Goal: Task Accomplishment & Management: Use online tool/utility

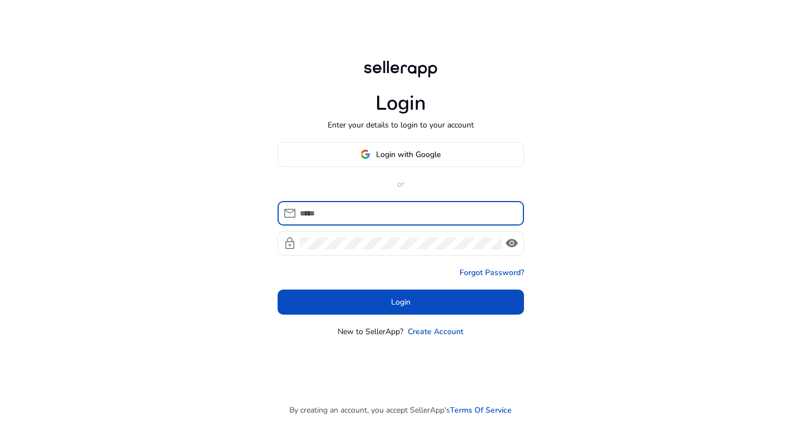
drag, startPoint x: 0, startPoint y: 0, endPoint x: 375, endPoint y: 163, distance: 408.5
click at [375, 163] on span at bounding box center [400, 154] width 245 height 27
click at [0, 0] on div at bounding box center [0, 0] width 0 height 0
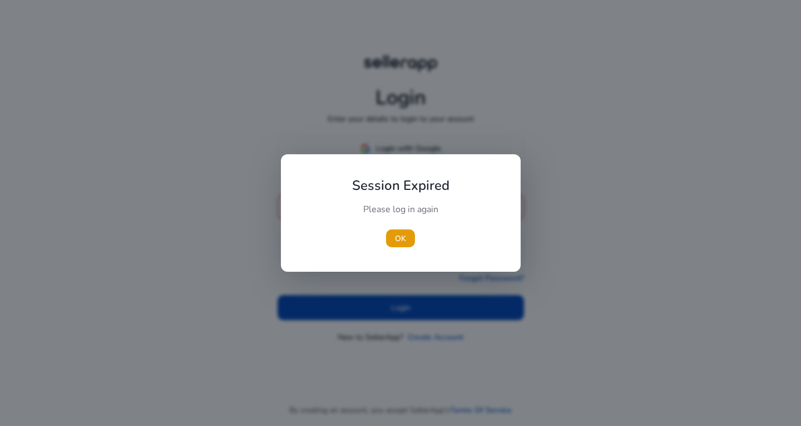
drag, startPoint x: 425, startPoint y: 34, endPoint x: 446, endPoint y: 186, distance: 153.3
click at [440, 84] on div at bounding box center [400, 213] width 801 height 426
click at [403, 238] on span "OK" at bounding box center [400, 239] width 11 height 12
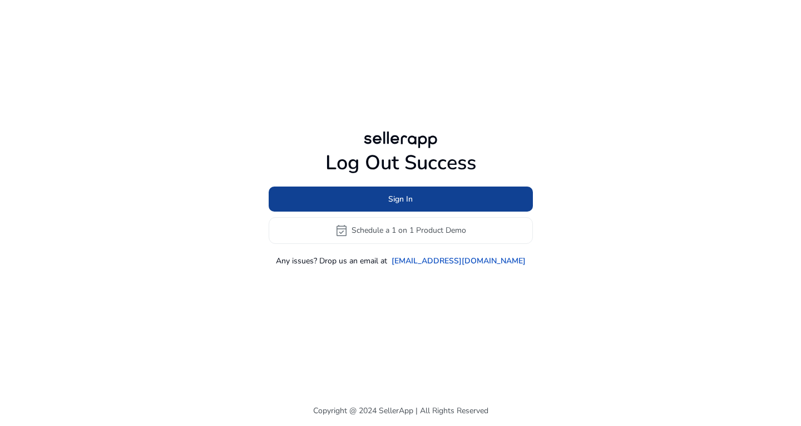
click at [415, 203] on span at bounding box center [401, 198] width 264 height 27
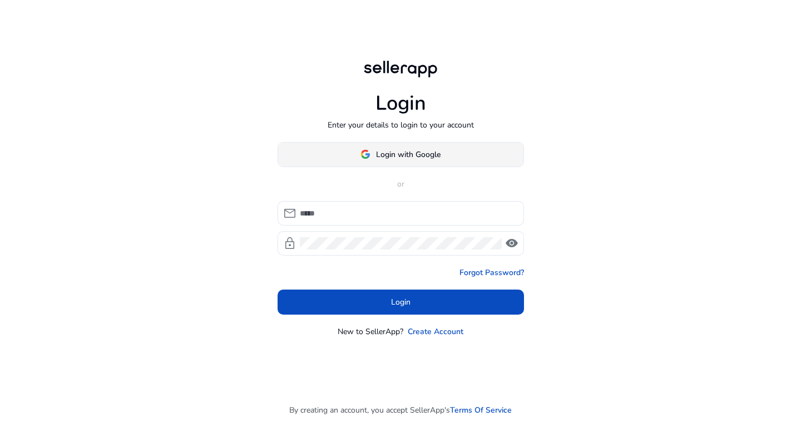
click at [419, 159] on span "Login with Google" at bounding box center [408, 155] width 65 height 12
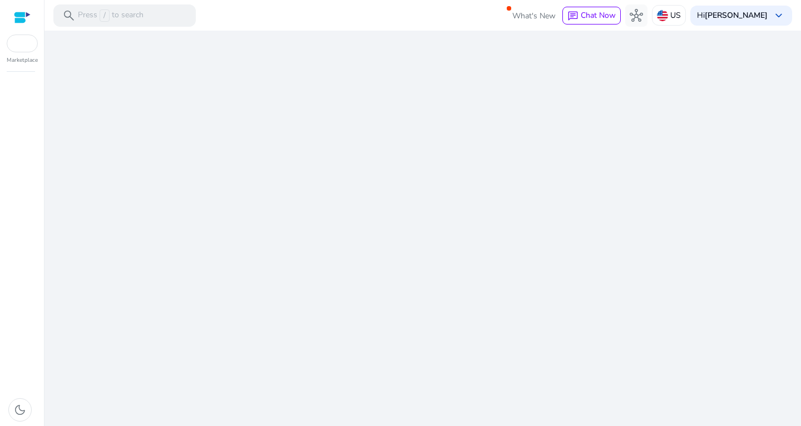
click at [429, 126] on div "We are getting things ready for you..." at bounding box center [423, 228] width 748 height 395
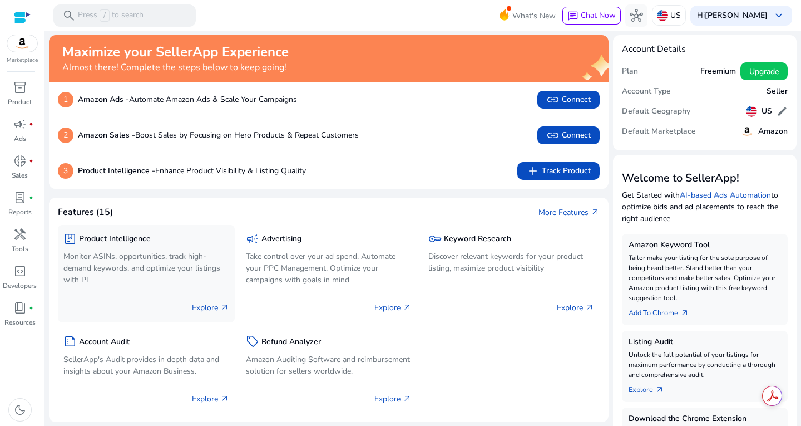
click at [209, 307] on p "Explore arrow_outward" at bounding box center [210, 308] width 37 height 12
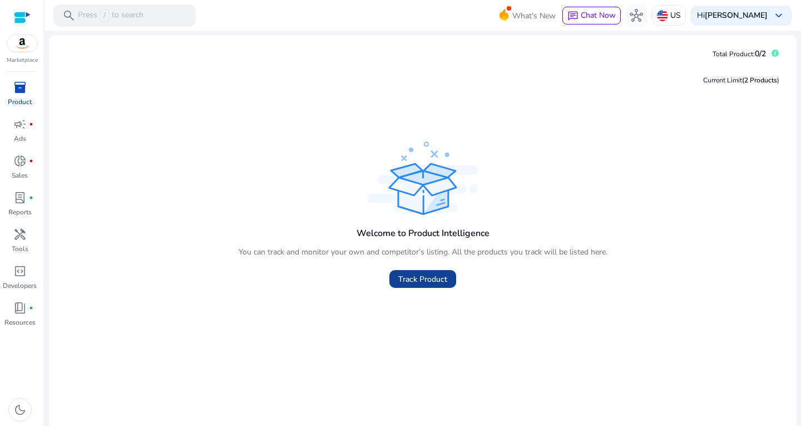
click at [429, 287] on span at bounding box center [423, 278] width 67 height 27
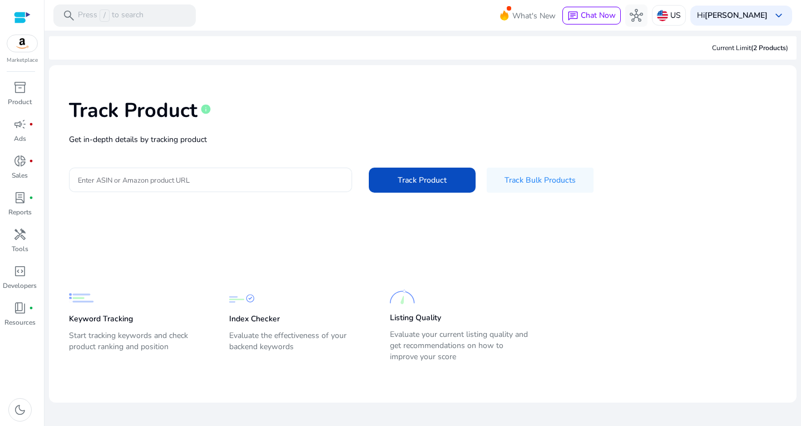
click at [224, 178] on input "Enter ASIN or Amazon product URL" at bounding box center [210, 180] width 265 height 12
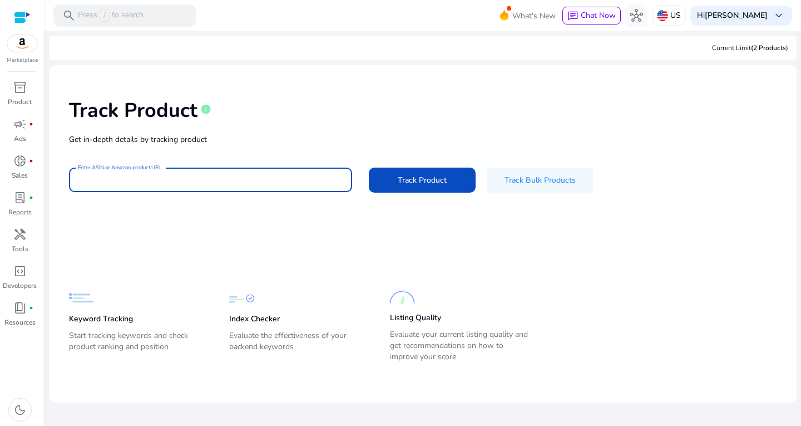
paste input "**********"
type input "**********"
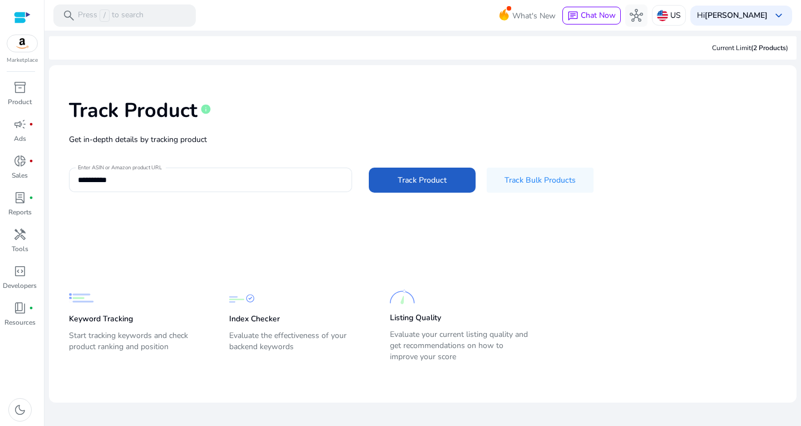
click at [415, 180] on span "Track Product" at bounding box center [422, 180] width 49 height 12
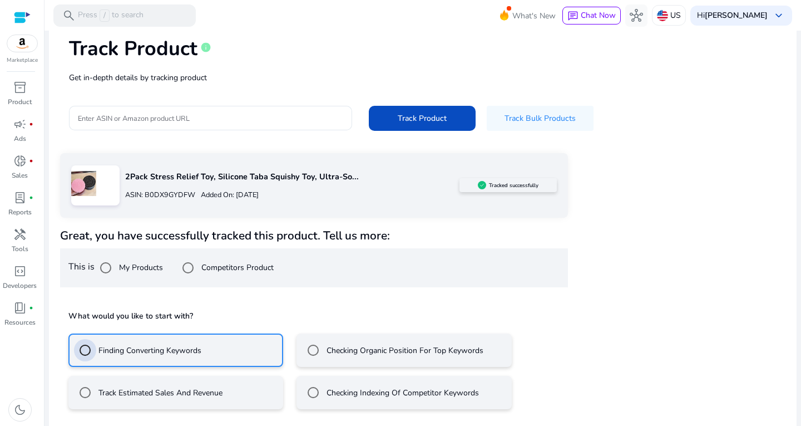
scroll to position [111, 0]
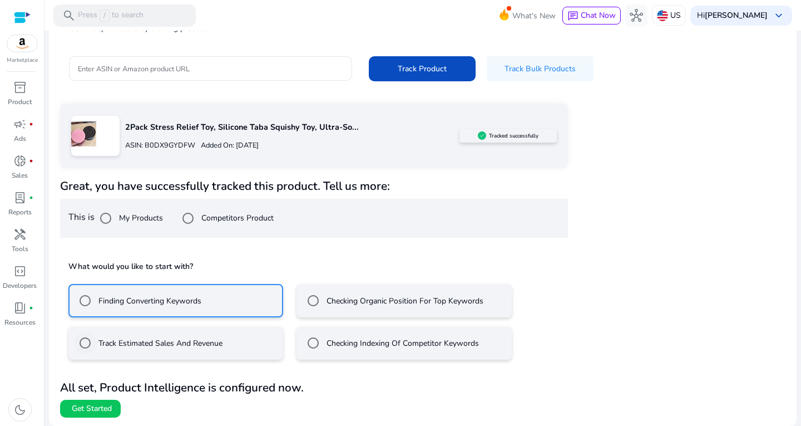
click at [216, 342] on label "Track Estimated Sales And Revenue" at bounding box center [159, 343] width 126 height 12
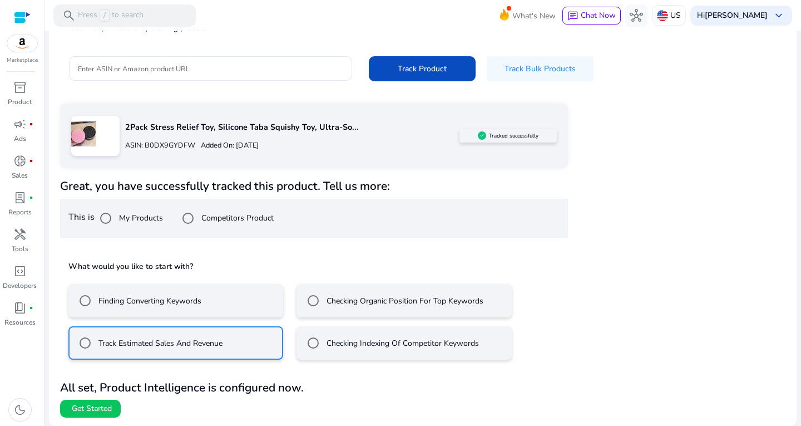
click at [209, 298] on mat-radio-button "Finding Converting Keywords" at bounding box center [175, 300] width 215 height 33
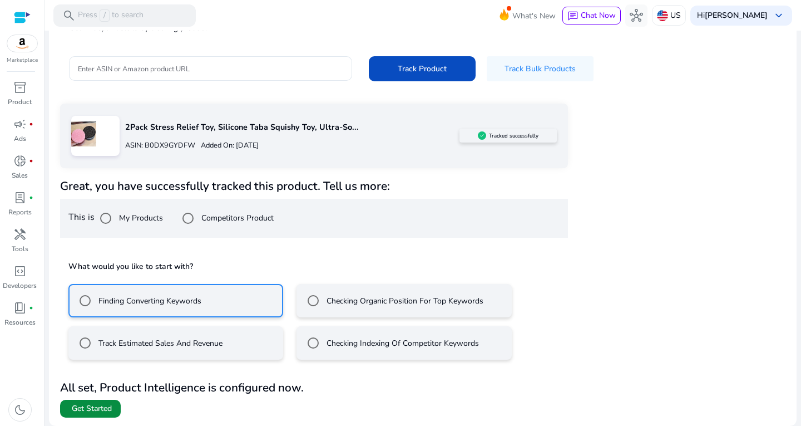
click at [101, 408] on span "Get Started" at bounding box center [92, 408] width 40 height 11
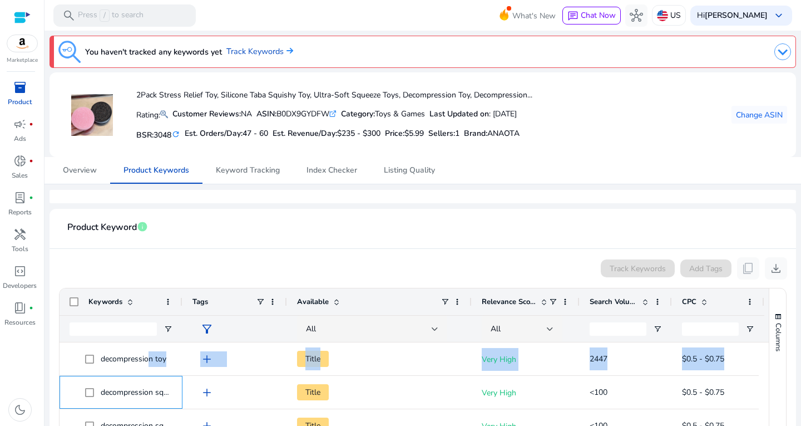
scroll to position [111, 0]
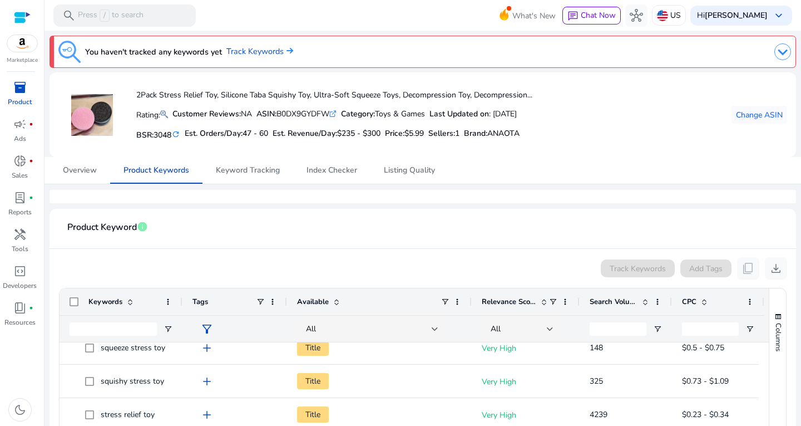
click at [176, 272] on div "Track Keywords Add Tags content_copy download" at bounding box center [422, 268] width 729 height 22
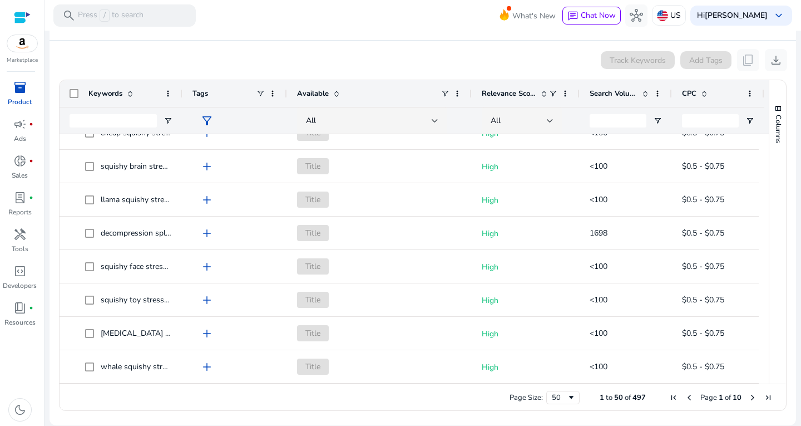
scroll to position [1142, 0]
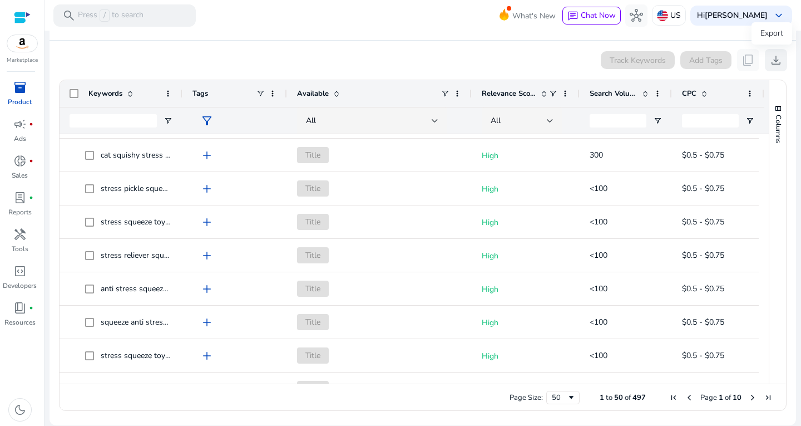
click at [770, 62] on span "download" at bounding box center [776, 59] width 13 height 13
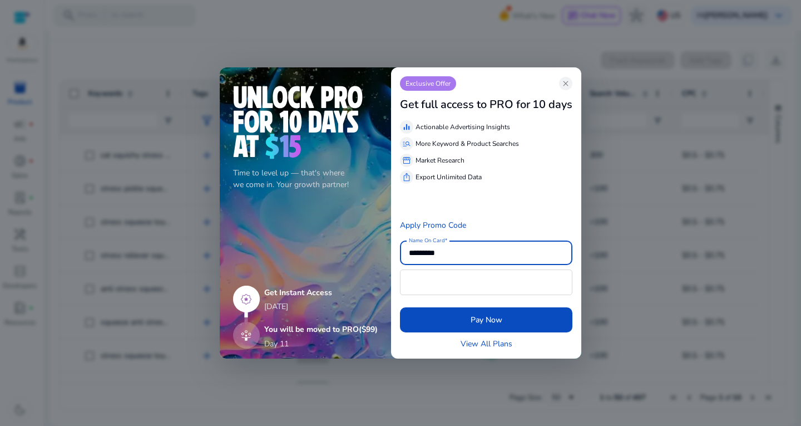
click at [565, 73] on div "Exclusive Offer close Get full access to PRO for 10 days equalizer Actionable A…" at bounding box center [486, 212] width 190 height 291
click at [566, 79] on span "close" at bounding box center [566, 83] width 9 height 9
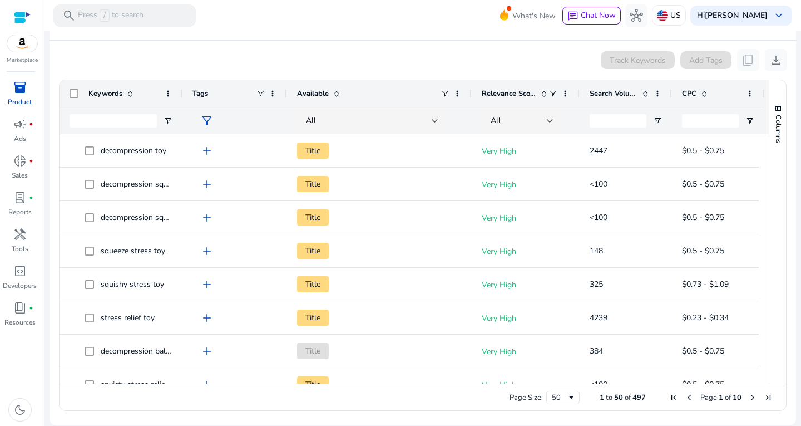
click at [153, 61] on div "Track Keywords Add Tags content_copy download" at bounding box center [422, 60] width 729 height 22
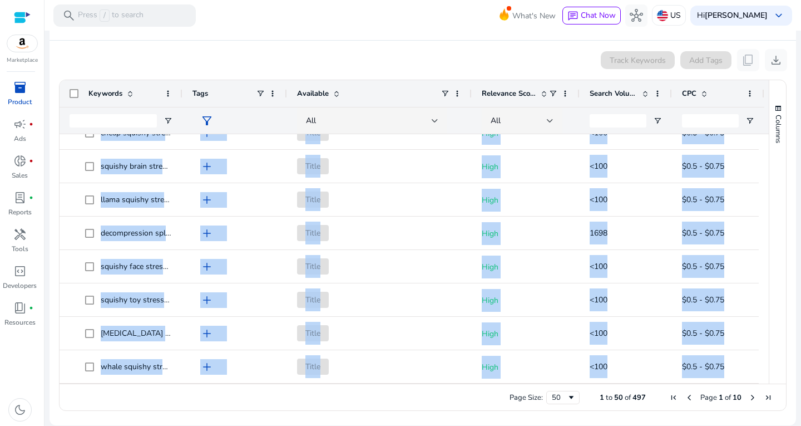
drag, startPoint x: 100, startPoint y: 143, endPoint x: 180, endPoint y: 452, distance: 319.2
click at [180, 425] on html "We recommend switching to desktop view for the best experience. Marketplace inv…" at bounding box center [400, 213] width 801 height 426
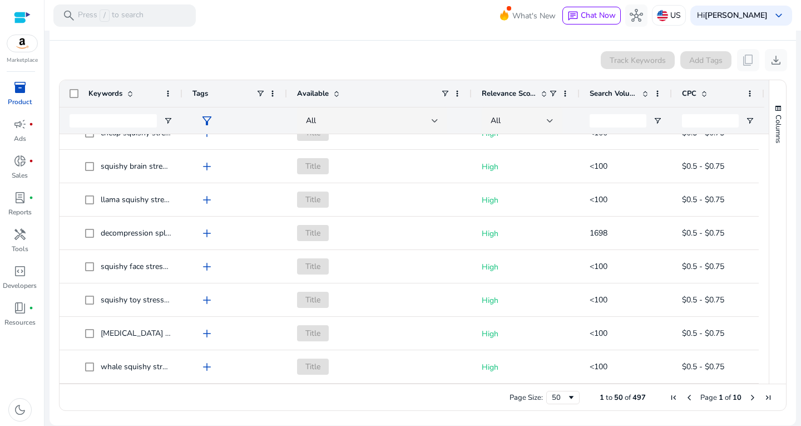
drag, startPoint x: 294, startPoint y: 33, endPoint x: 250, endPoint y: 72, distance: 59.1
click at [250, 72] on app-product-keyword-grid "Track Keywords Add Tags content_copy download Press SPACE to select this row. D…" at bounding box center [422, 229] width 729 height 376
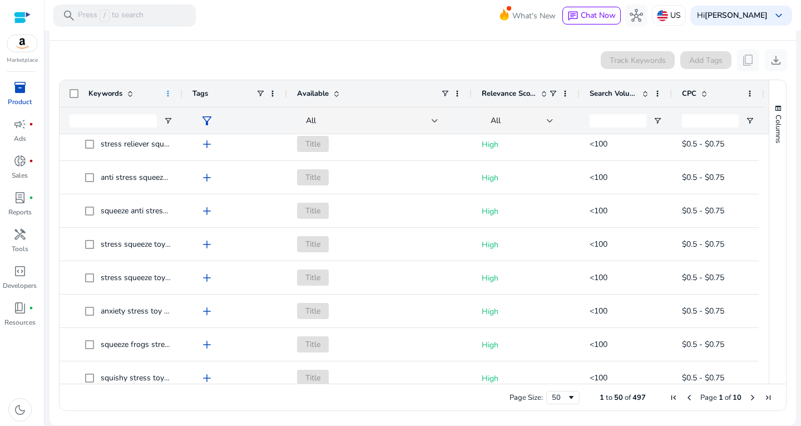
click at [170, 90] on span at bounding box center [168, 93] width 9 height 9
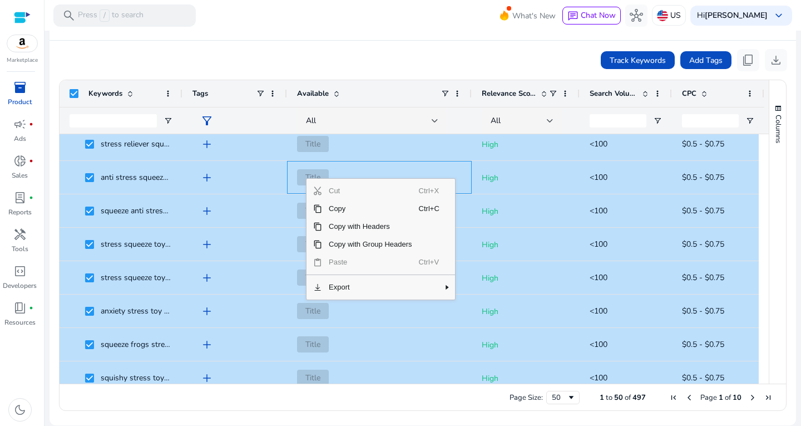
click at [303, 75] on ag-grid-angular "Press SPACE to deselect this row. Drag here to set row groups Drag here to set …" at bounding box center [423, 245] width 746 height 342
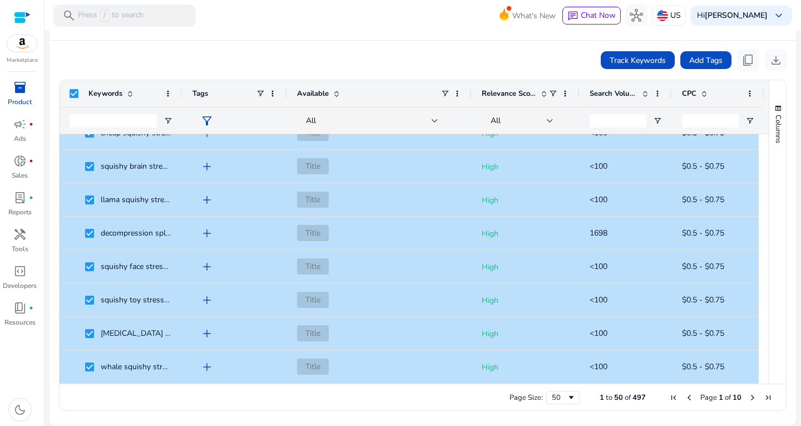
scroll to position [0, 0]
click at [371, 96] on div "Available" at bounding box center [369, 93] width 144 height 21
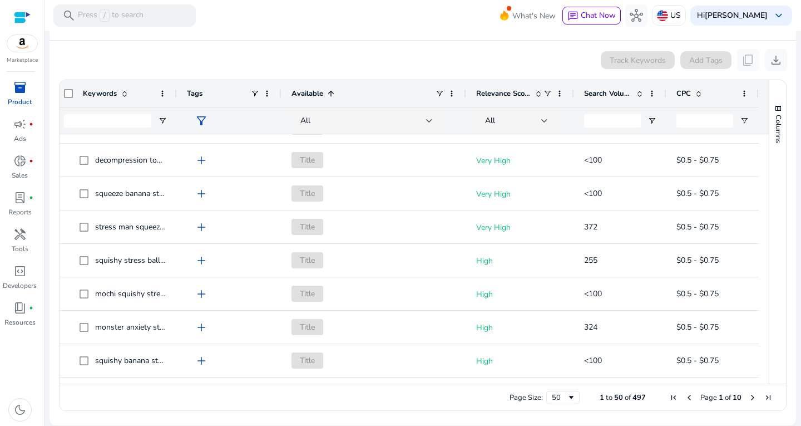
scroll to position [291, 0]
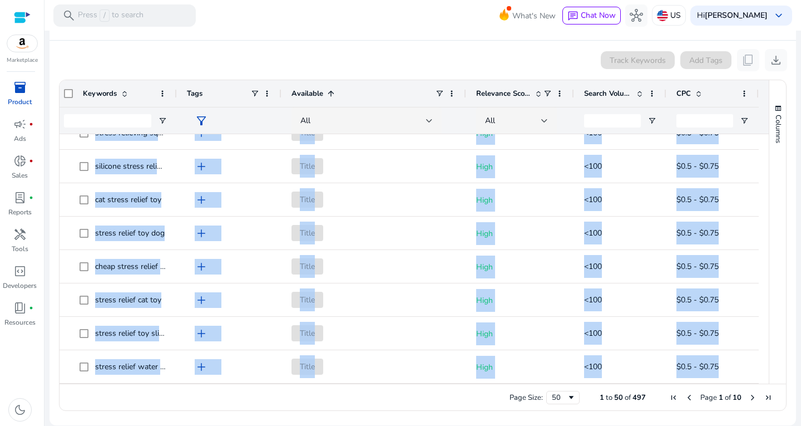
drag, startPoint x: 103, startPoint y: 145, endPoint x: 782, endPoint y: 452, distance: 745.5
click at [782, 425] on html "We recommend switching to desktop view for the best experience. Marketplace inv…" at bounding box center [400, 425] width 801 height 851
click at [556, 131] on div "All" at bounding box center [520, 120] width 88 height 26
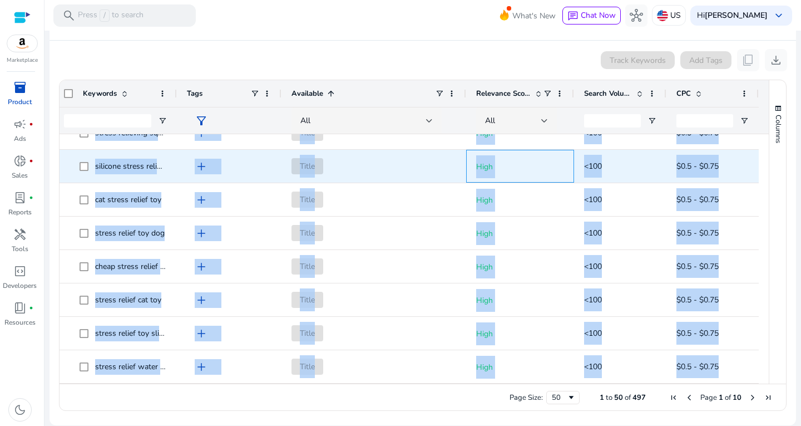
click at [545, 153] on span "High" at bounding box center [520, 166] width 88 height 30
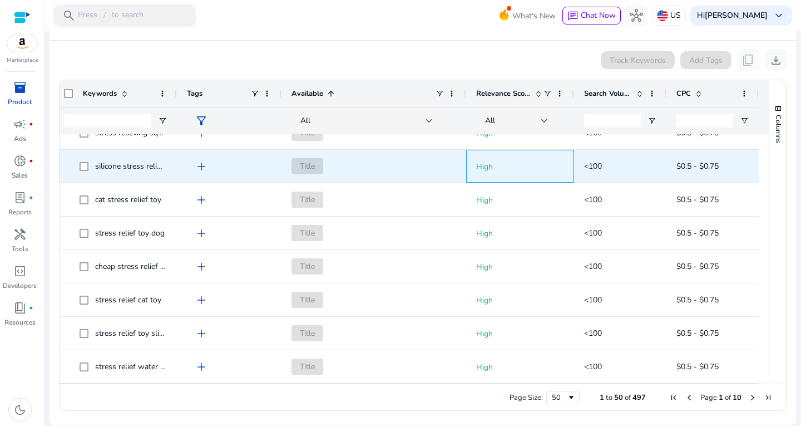
click at [545, 153] on span "High" at bounding box center [520, 166] width 88 height 30
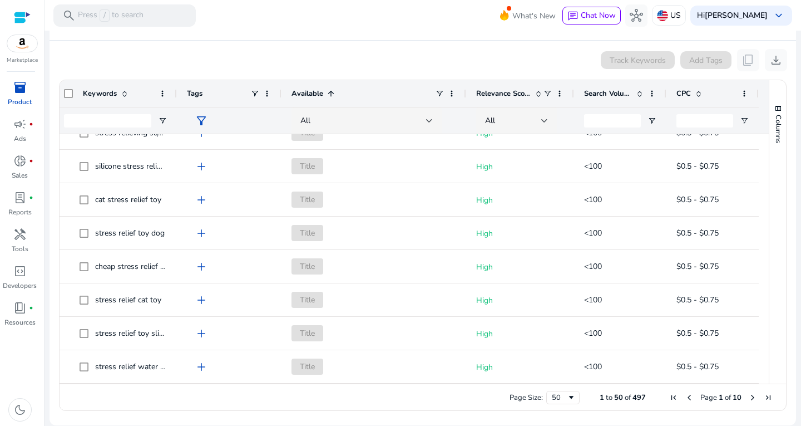
click at [771, 187] on div "Upgrade to Pro ? ⌫ ↑ ↓ _ ☐ ×" at bounding box center [400, 133] width 801 height 107
click at [801, 187] on div "Upgrade to Pro ? ⌫ ↑ ↓ _ ☐ ×" at bounding box center [400, 127] width 801 height 120
click at [6, 186] on span "×" at bounding box center [3, 180] width 6 height 12
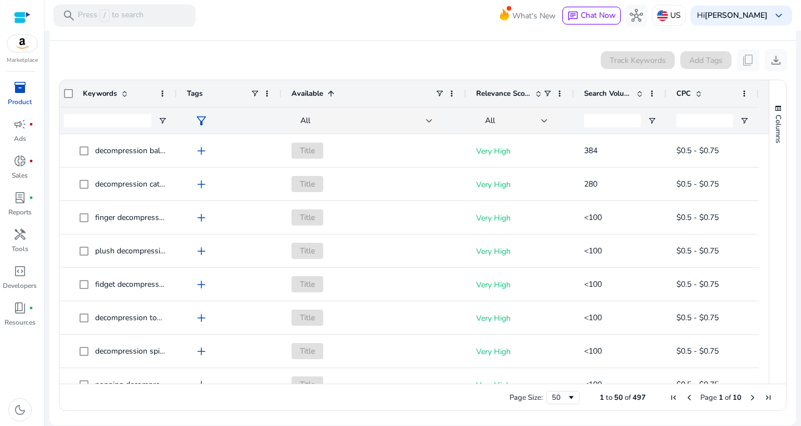
click at [327, 93] on span at bounding box center [331, 93] width 9 height 9
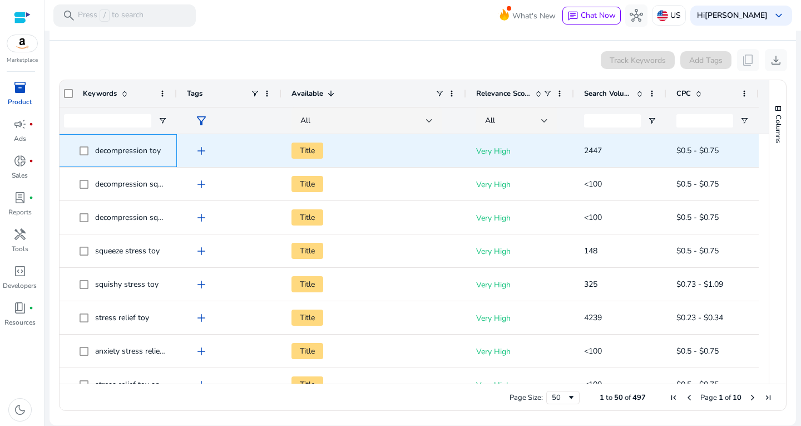
click at [118, 144] on div "decompression toy" at bounding box center [128, 151] width 66 height 16
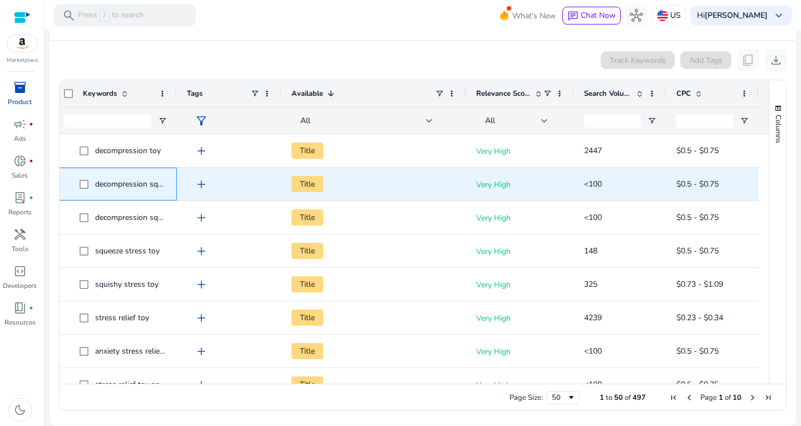
click at [121, 175] on span "decompression squeeze toy" at bounding box center [123, 184] width 87 height 23
drag, startPoint x: 168, startPoint y: 200, endPoint x: 195, endPoint y: 200, distance: 27.3
click at [195, 200] on div "decompression squeeze toy add Title Very High <100 $0.5 - $0.75" at bounding box center [406, 184] width 705 height 33
click at [198, 182] on span "add" at bounding box center [201, 184] width 13 height 13
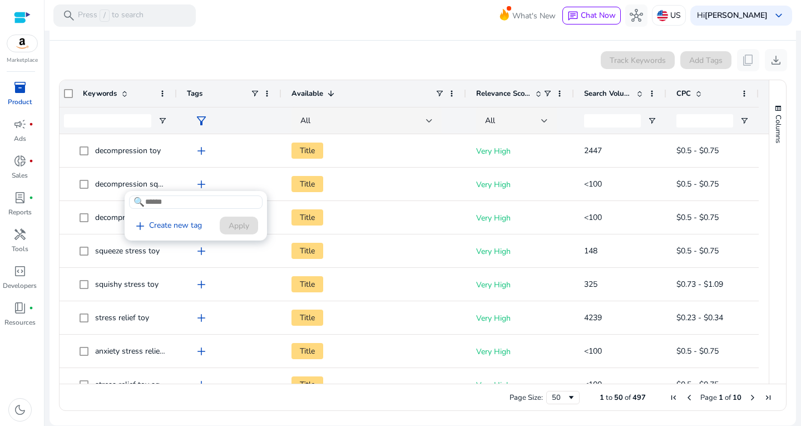
click at [229, 60] on div at bounding box center [400, 213] width 801 height 426
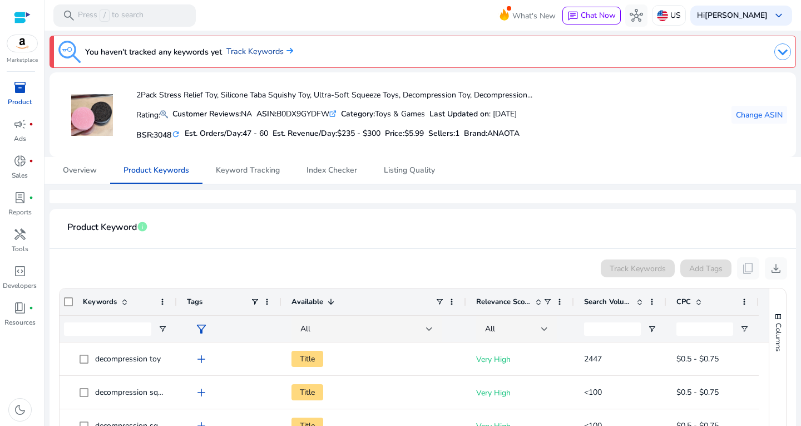
scroll to position [0, 10]
click at [332, 177] on span "Index Checker" at bounding box center [332, 170] width 51 height 27
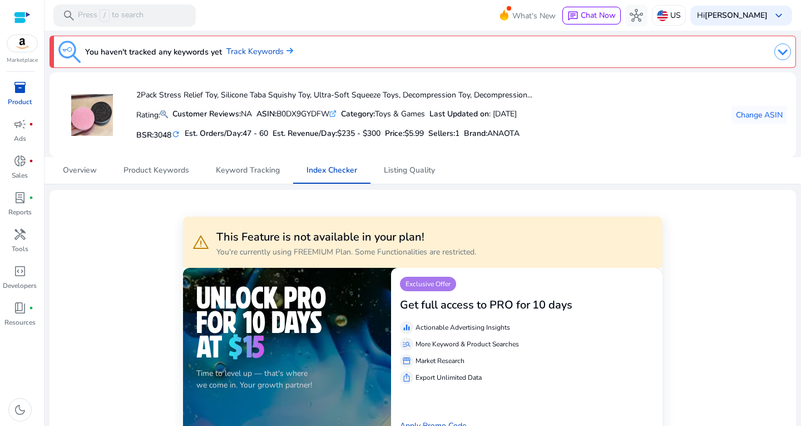
scroll to position [56, 0]
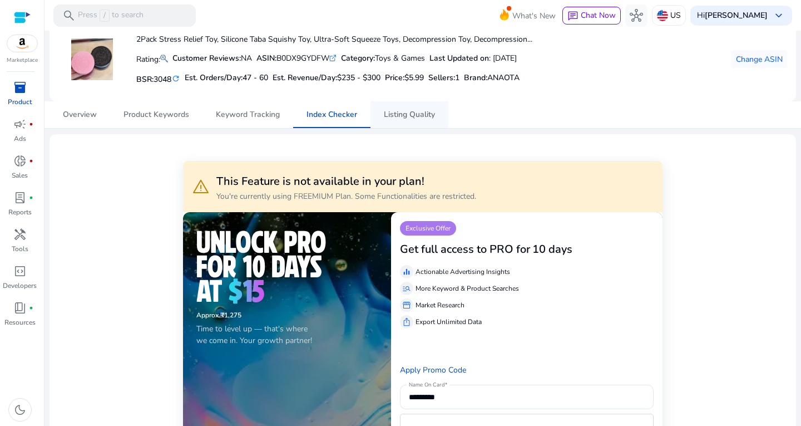
click at [410, 106] on span "Listing Quality" at bounding box center [409, 114] width 51 height 27
click at [410, 64] on div "Category: Toys & Games" at bounding box center [383, 58] width 84 height 12
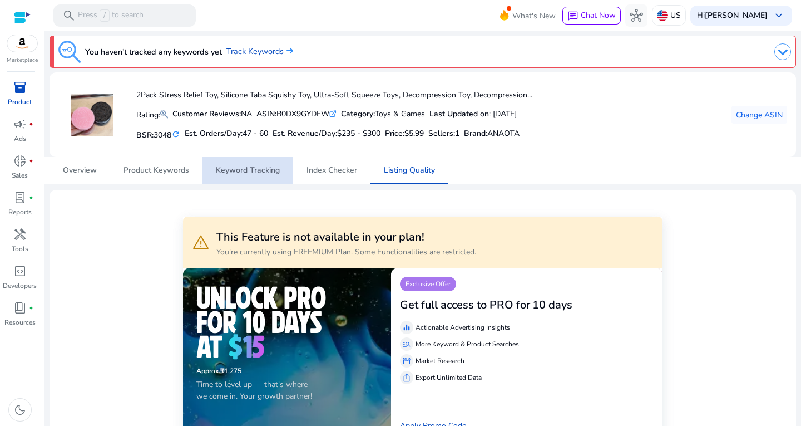
click at [209, 173] on link "Keyword Tracking" at bounding box center [248, 170] width 91 height 27
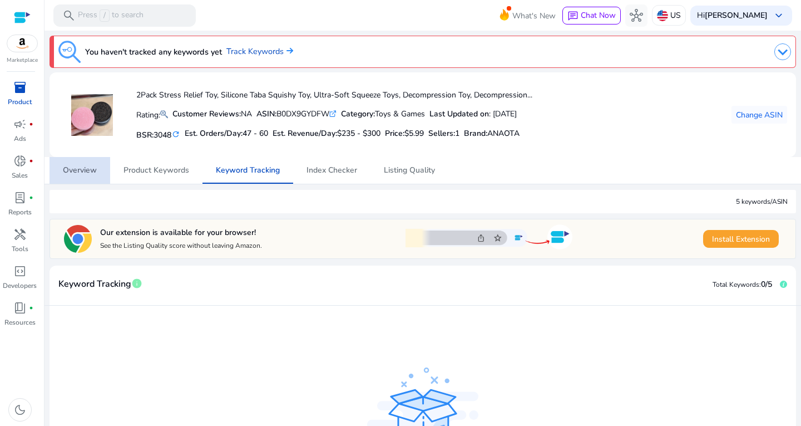
click at [66, 176] on span "Overview" at bounding box center [80, 170] width 34 height 27
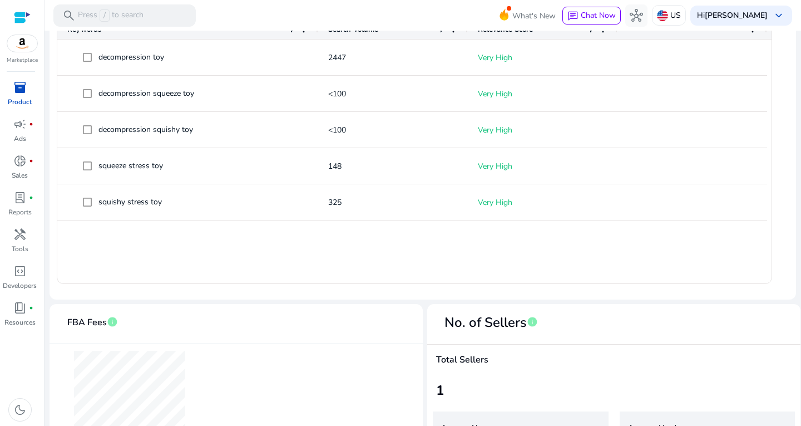
scroll to position [543, 0]
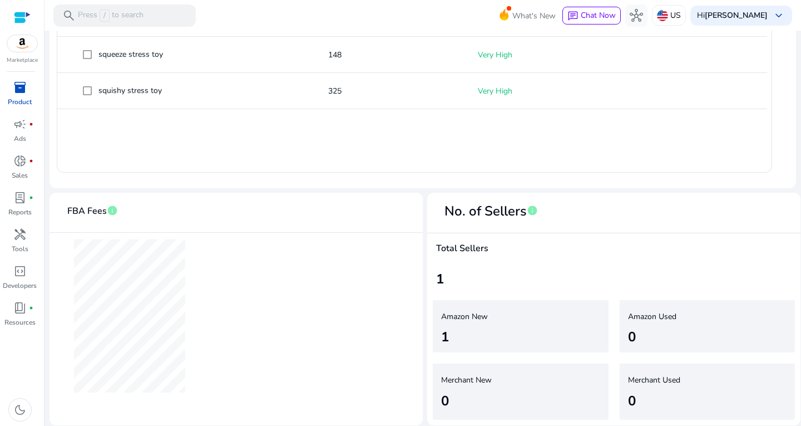
click at [457, 13] on tcremoveicon "×" at bounding box center [460, 7] width 6 height 12
click at [23, 239] on span "handyman" at bounding box center [19, 234] width 13 height 13
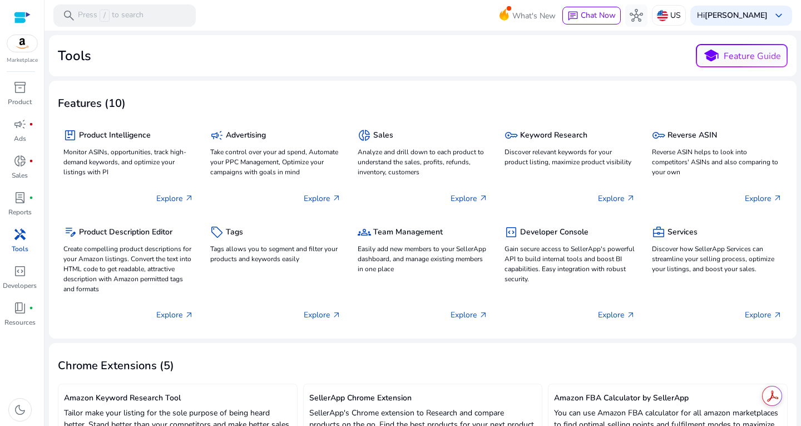
click at [26, 238] on span "handyman" at bounding box center [19, 234] width 13 height 13
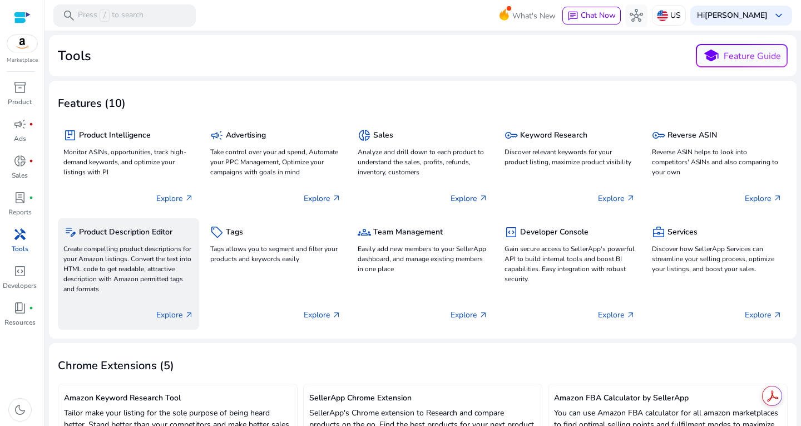
click at [169, 300] on div "Explore arrow_outward" at bounding box center [128, 310] width 130 height 28
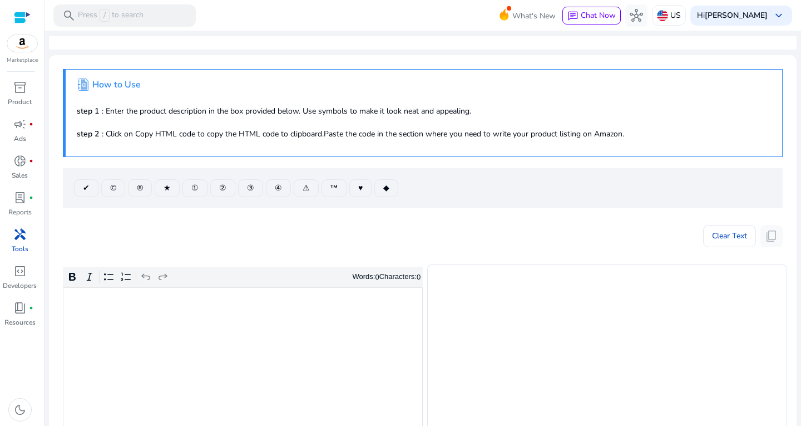
click at [150, 238] on div "Clear Text content_copy" at bounding box center [423, 233] width 720 height 28
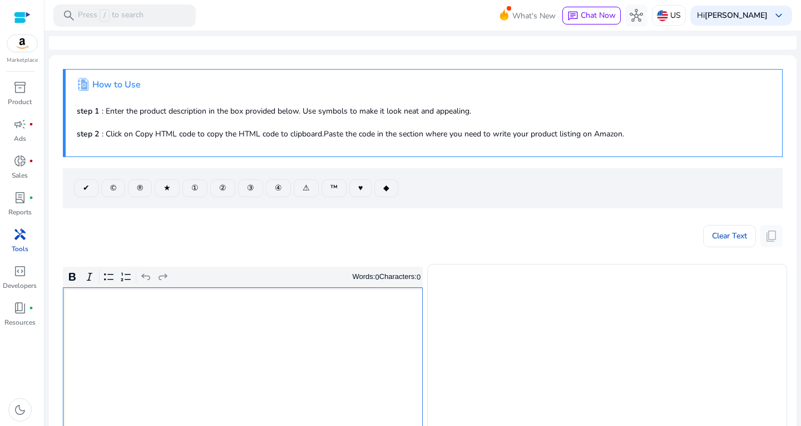
type textarea "**********"
